Goal: Task Accomplishment & Management: Manage account settings

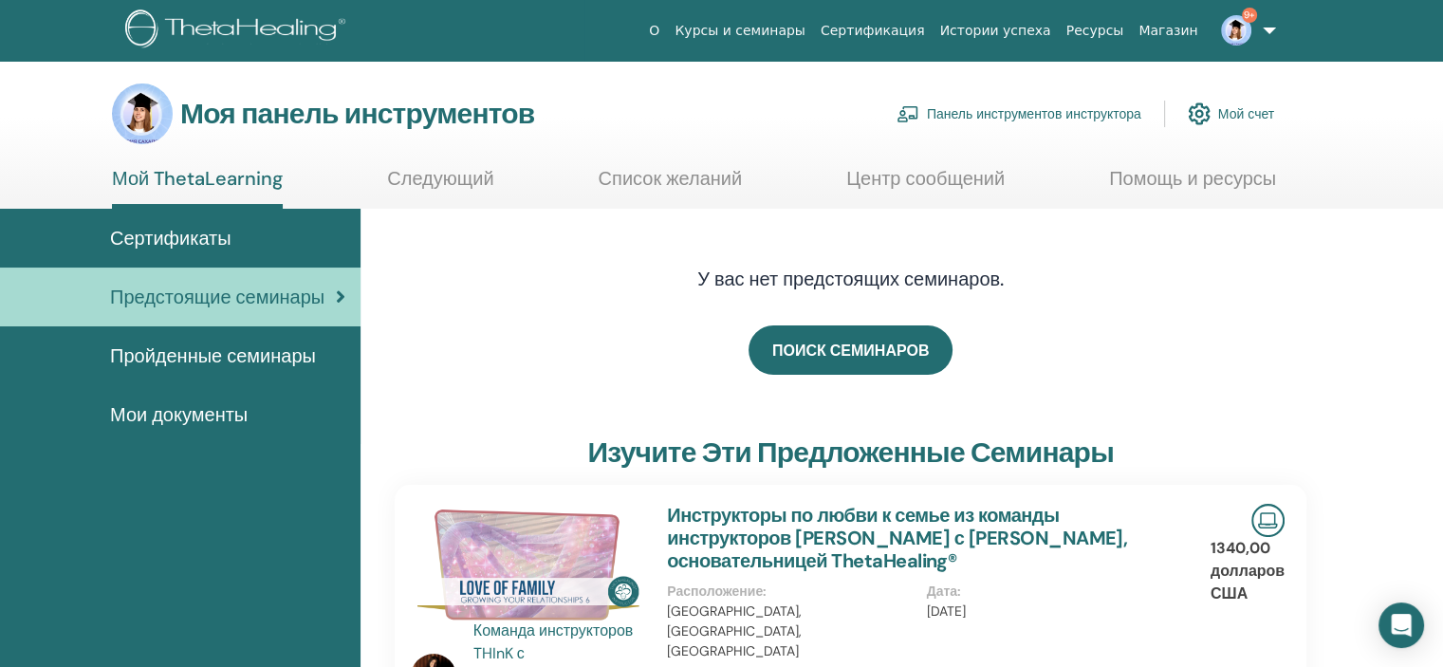
click at [1043, 109] on font "Панель инструментов инструктора" at bounding box center [1034, 114] width 214 height 17
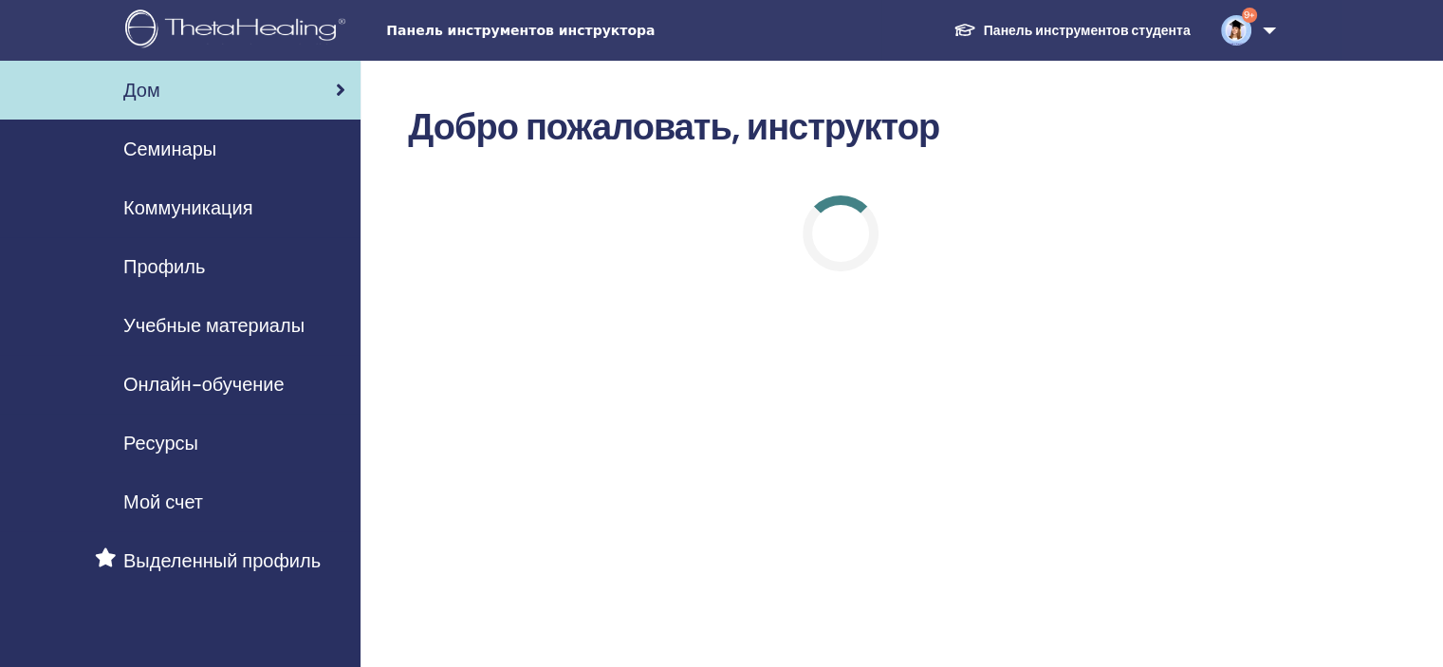
click at [218, 152] on div "Семинары" at bounding box center [180, 149] width 330 height 28
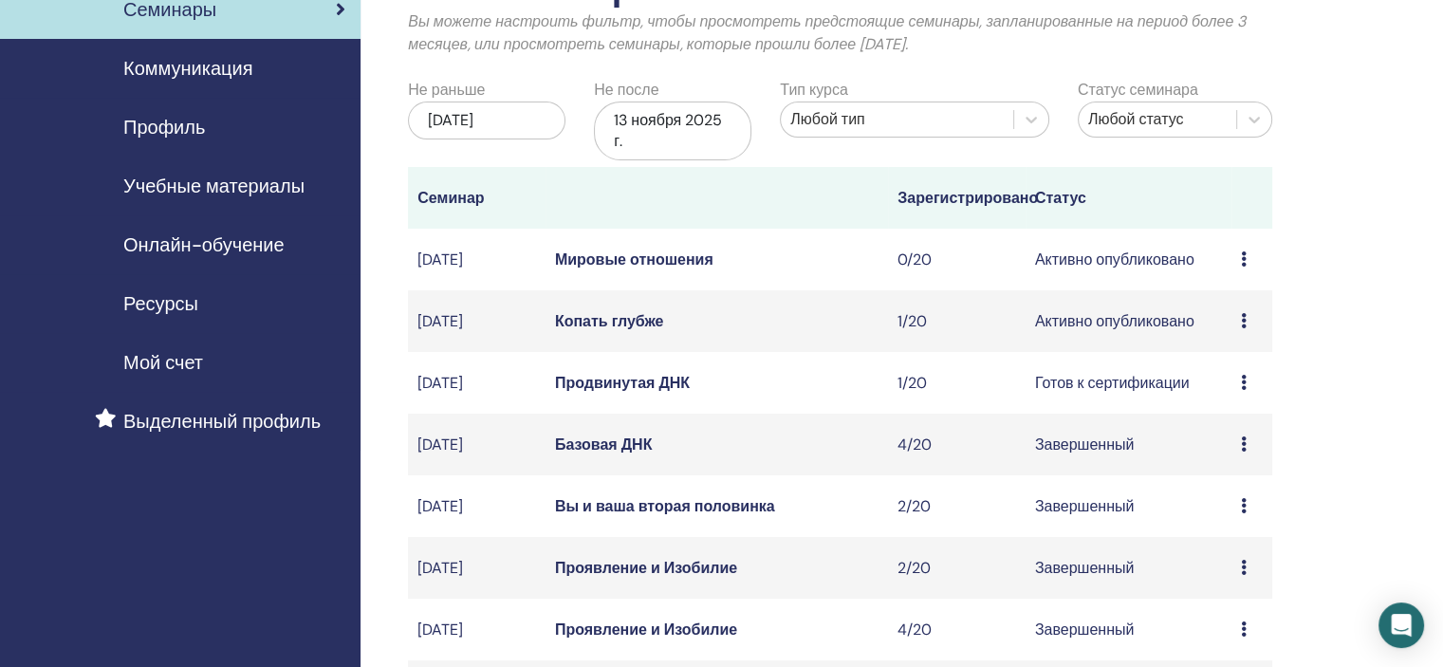
scroll to position [138, 0]
click at [641, 332] on font "Копать глубже" at bounding box center [609, 322] width 109 height 20
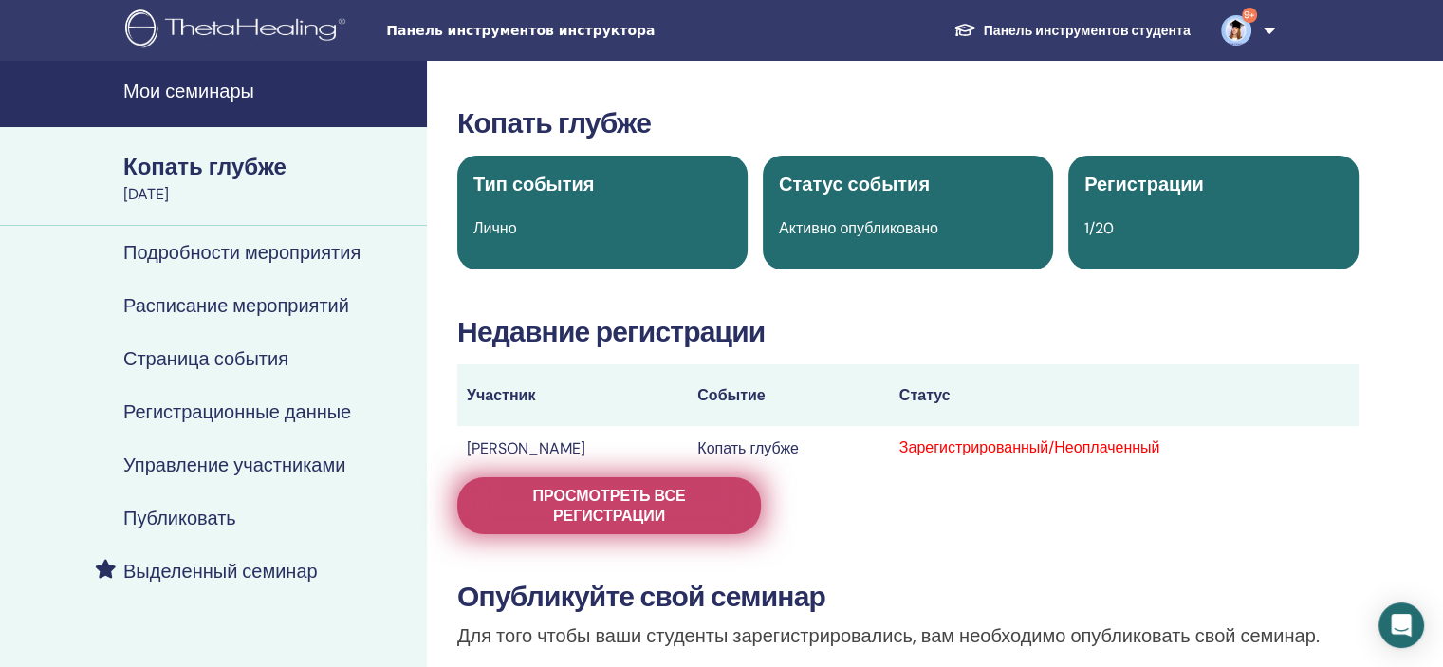
click at [722, 507] on span "Просмотреть все регистрации" at bounding box center [609, 506] width 256 height 40
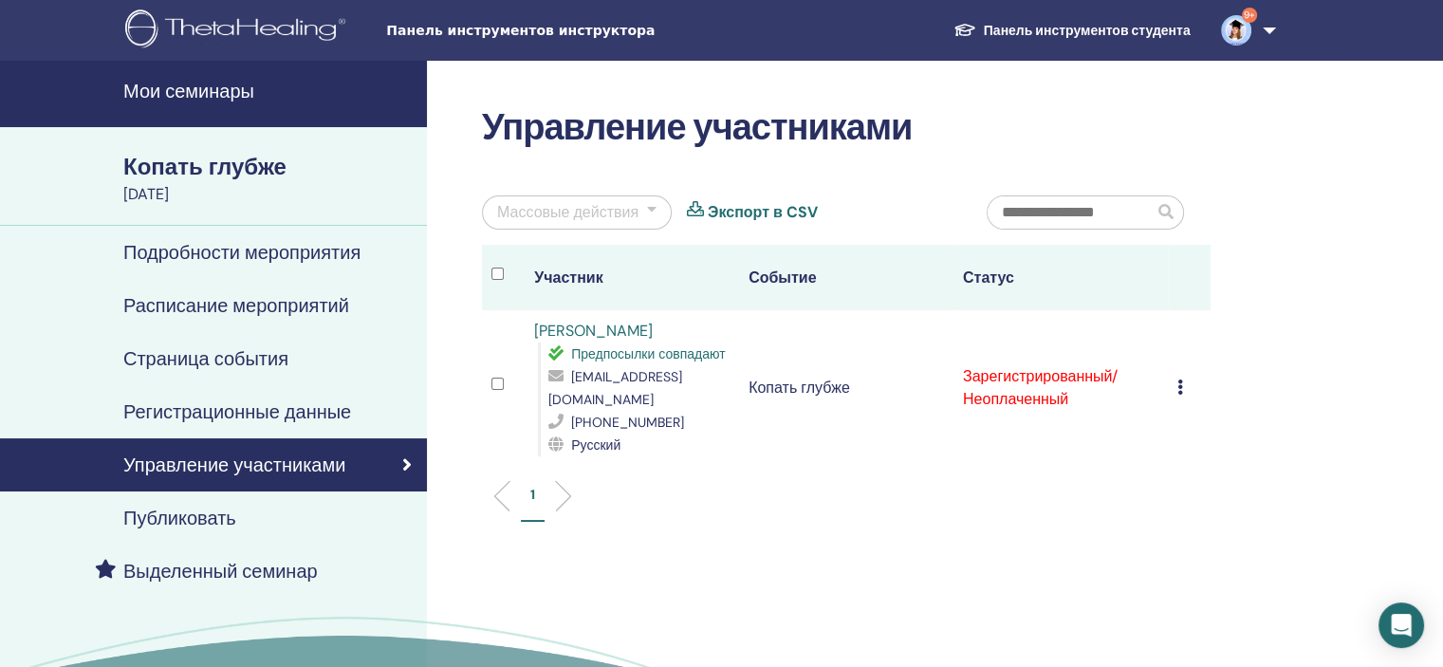
click at [1183, 377] on div "Отменить регистрацию Не проводить автоматическую сертификацию Отметить как опла…" at bounding box center [1189, 388] width 24 height 23
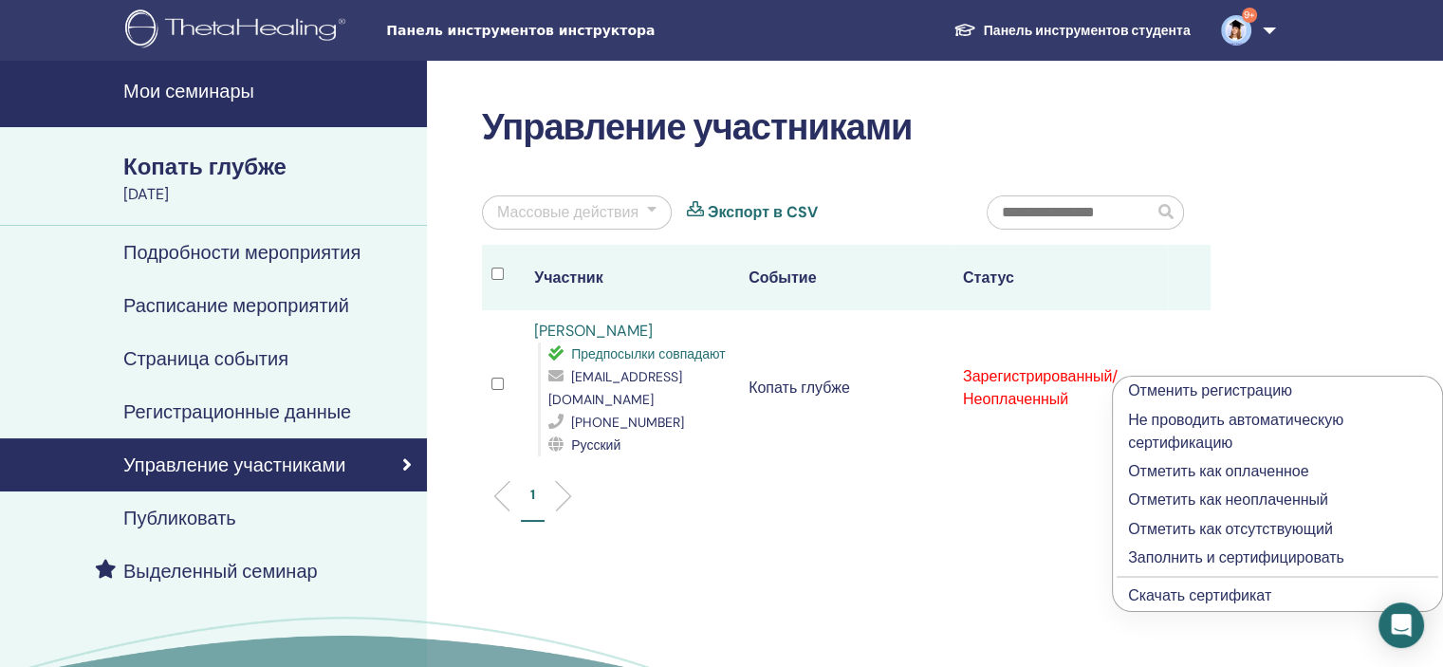
click at [1195, 560] on font "Заполнить и сертифицировать" at bounding box center [1236, 557] width 216 height 20
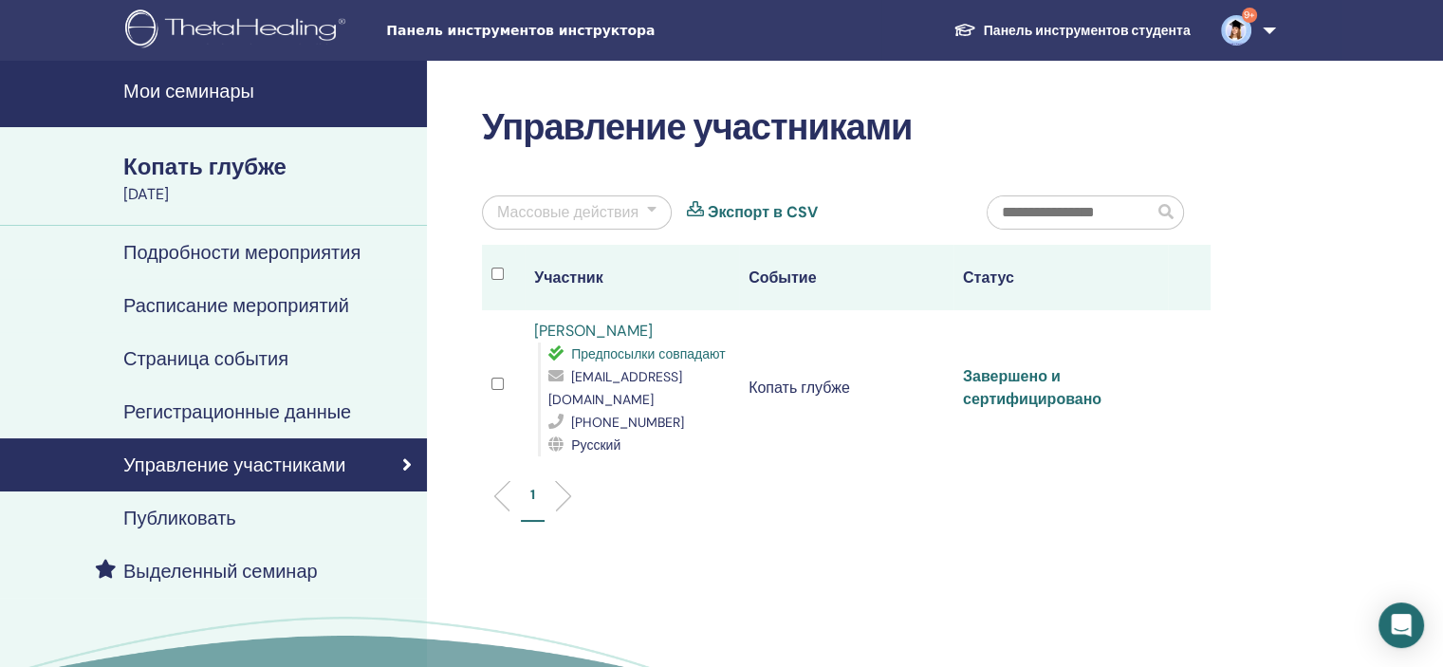
click at [1005, 366] on font "Завершено и сертифицировано" at bounding box center [1032, 387] width 138 height 43
